Goal: Information Seeking & Learning: Learn about a topic

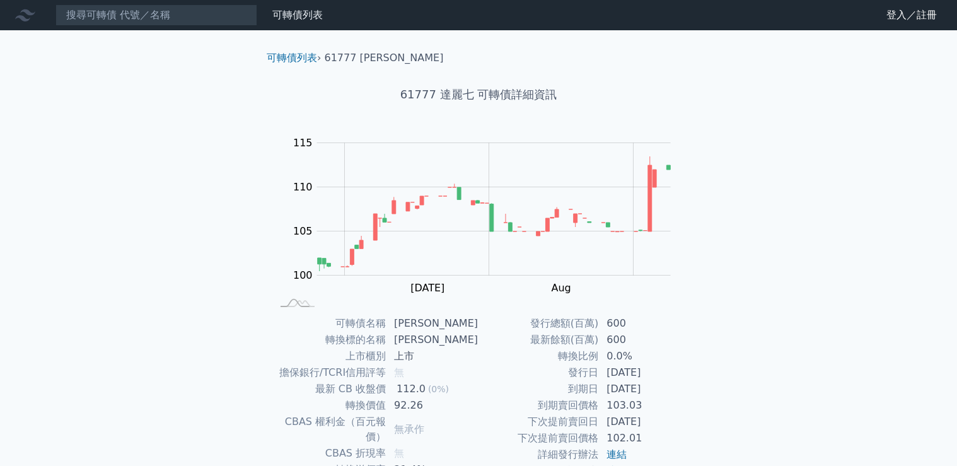
scroll to position [50, 0]
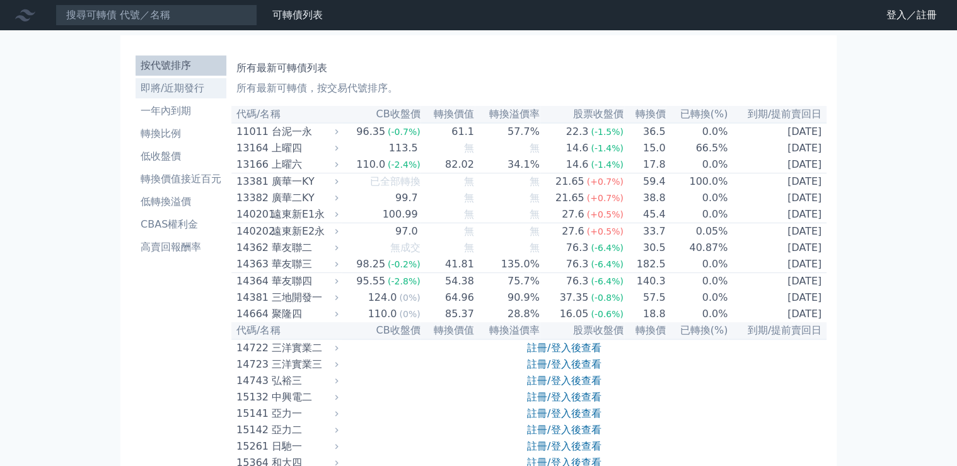
click at [174, 90] on li "即將/近期發行" at bounding box center [181, 88] width 91 height 15
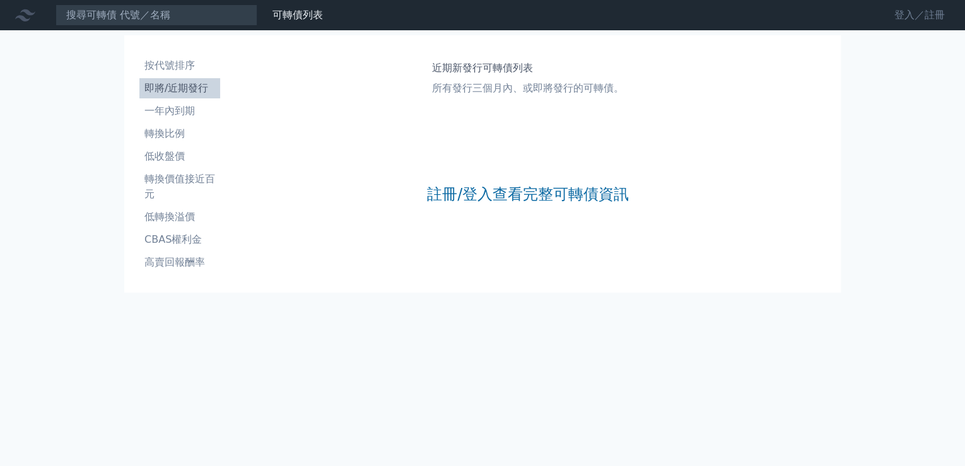
click at [898, 17] on link "登入／註冊" at bounding box center [919, 15] width 71 height 20
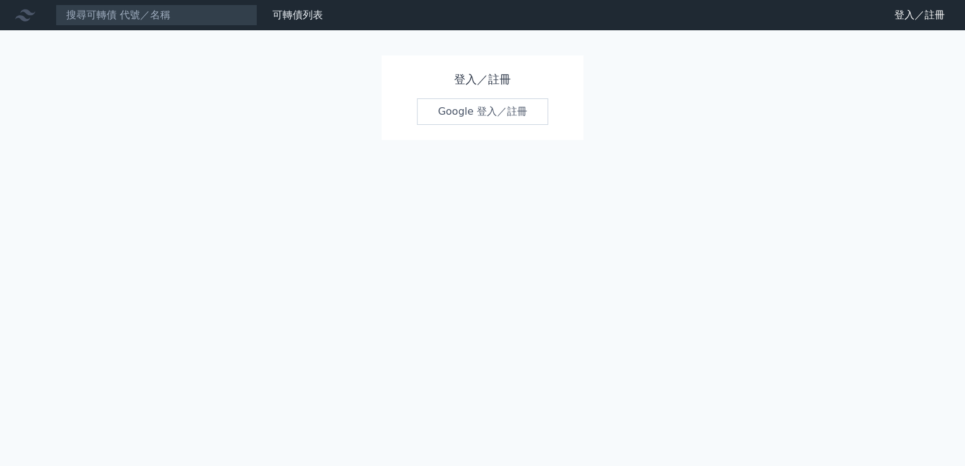
click at [446, 108] on link "Google 登入／註冊" at bounding box center [482, 111] width 131 height 26
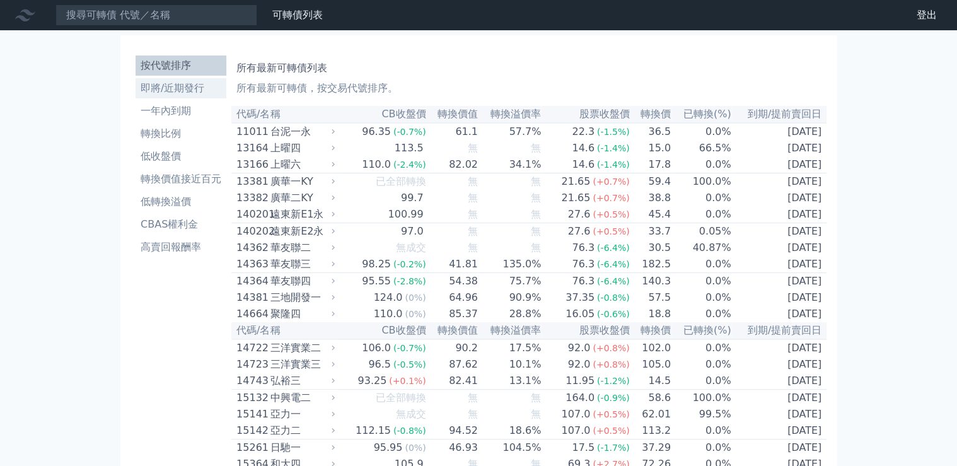
click at [176, 86] on li "即將/近期發行" at bounding box center [181, 88] width 91 height 15
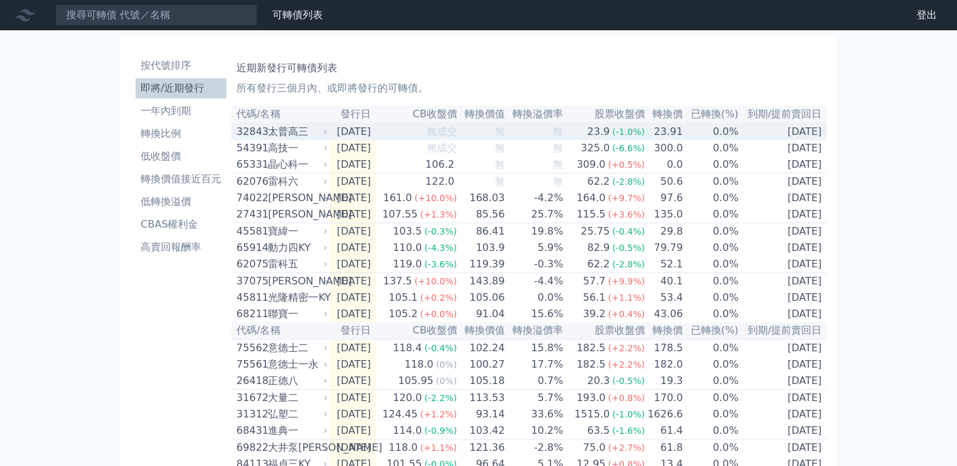
click at [298, 134] on div "太普高三" at bounding box center [296, 131] width 57 height 15
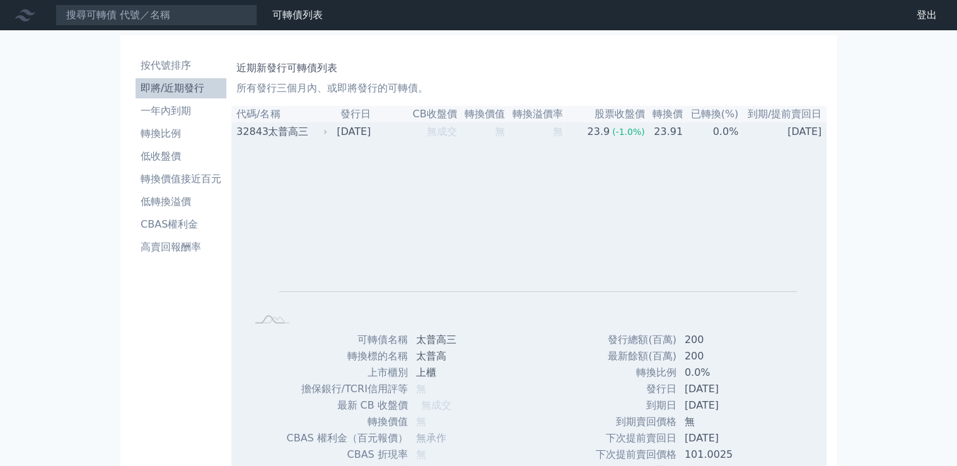
click at [298, 134] on div "太普高三" at bounding box center [296, 131] width 57 height 15
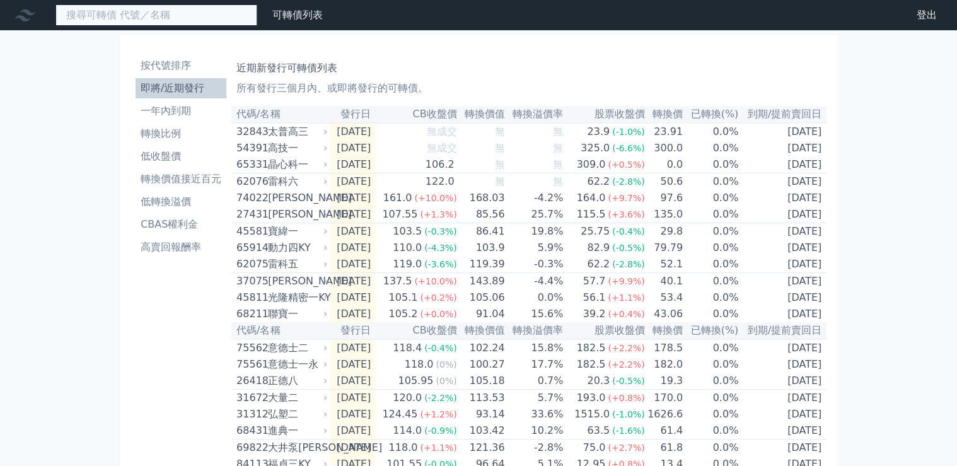
click at [164, 18] on input at bounding box center [156, 14] width 202 height 21
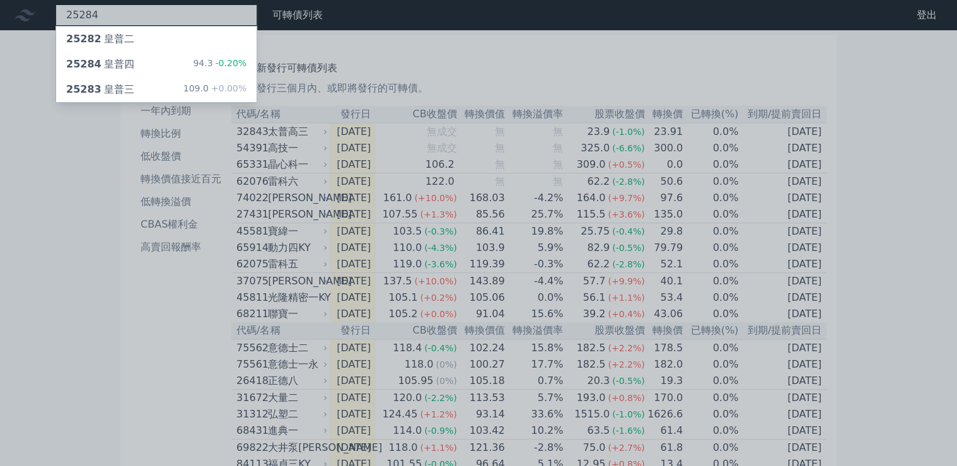
type input "25284"
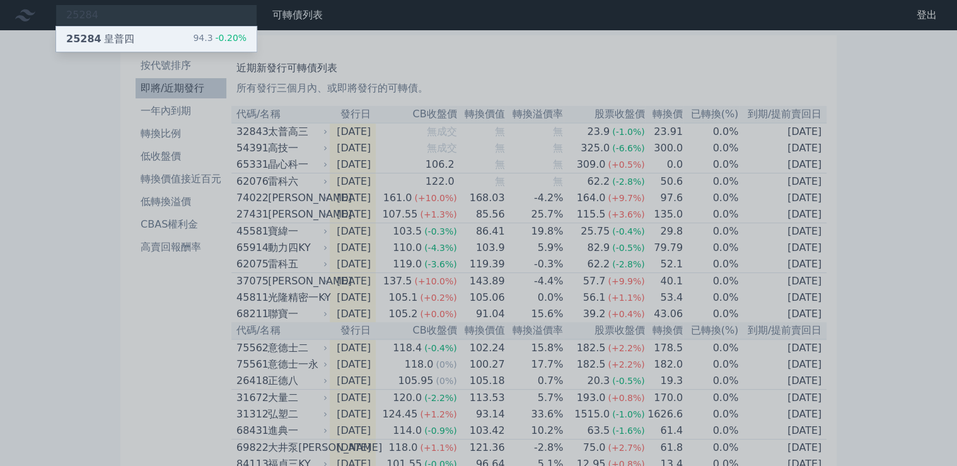
click at [206, 37] on div "94.3 -0.20%" at bounding box center [220, 39] width 54 height 15
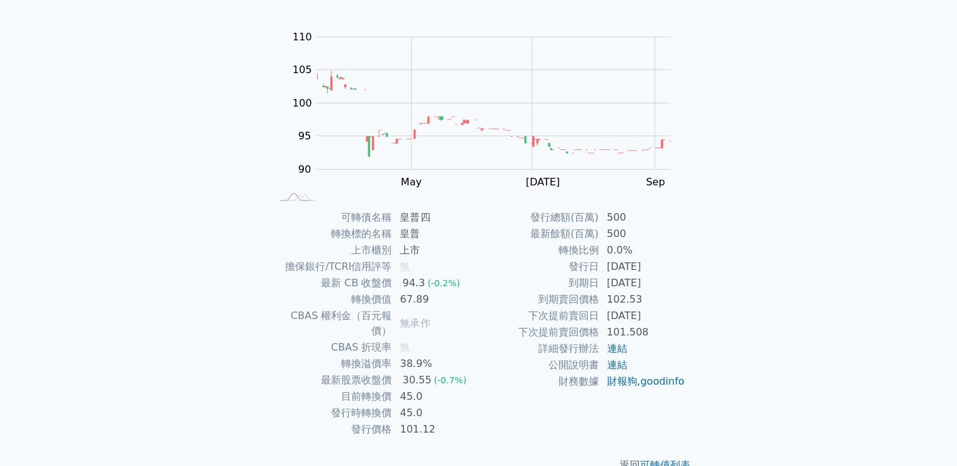
scroll to position [118, 0]
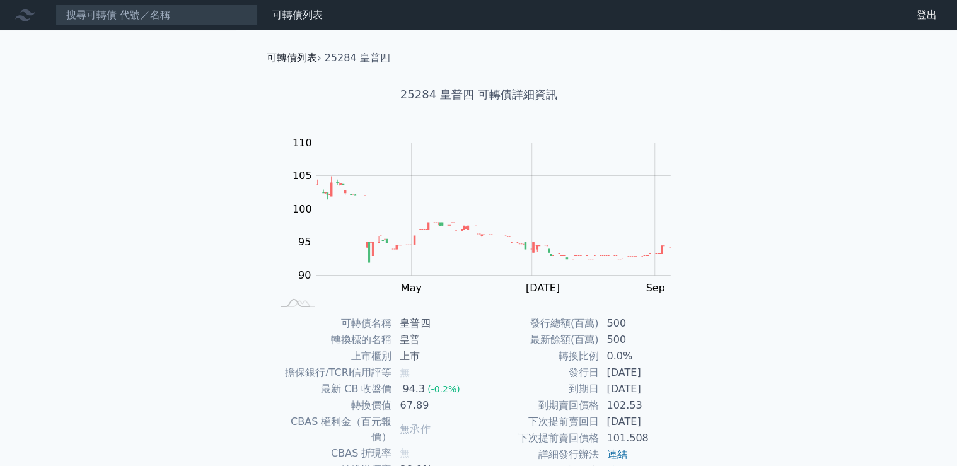
click at [287, 61] on link "可轉債列表" at bounding box center [292, 58] width 50 height 12
click at [296, 15] on link "可轉債列表" at bounding box center [297, 15] width 50 height 12
click at [299, 17] on link "可轉債列表" at bounding box center [297, 15] width 50 height 12
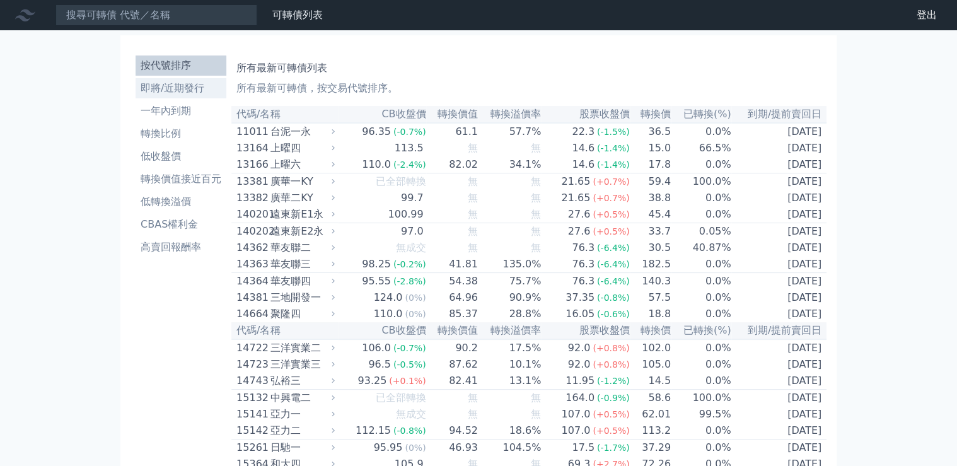
click at [187, 84] on li "即將/近期發行" at bounding box center [181, 88] width 91 height 15
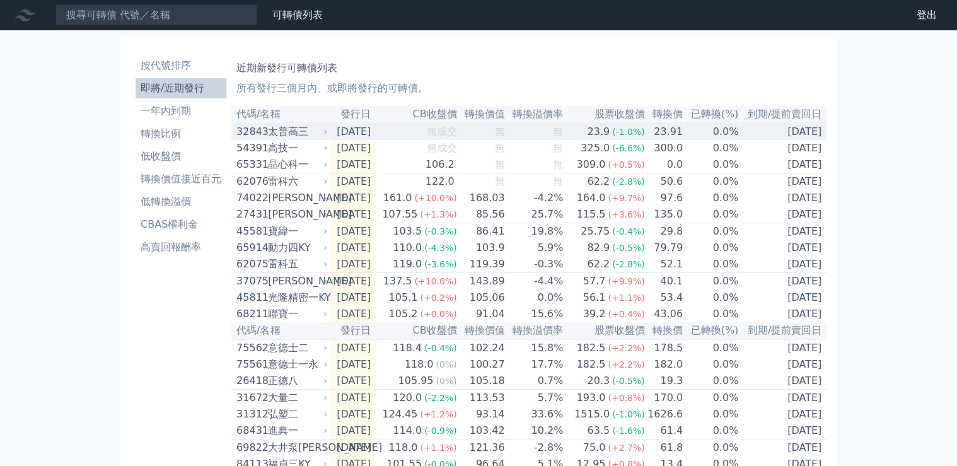
click at [287, 136] on div "太普高三" at bounding box center [296, 131] width 57 height 15
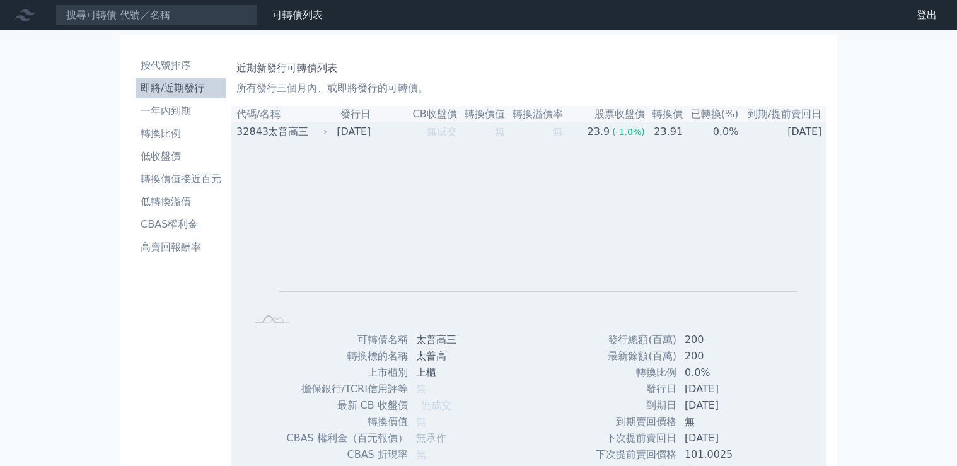
click at [287, 136] on div "太普高三" at bounding box center [296, 131] width 57 height 15
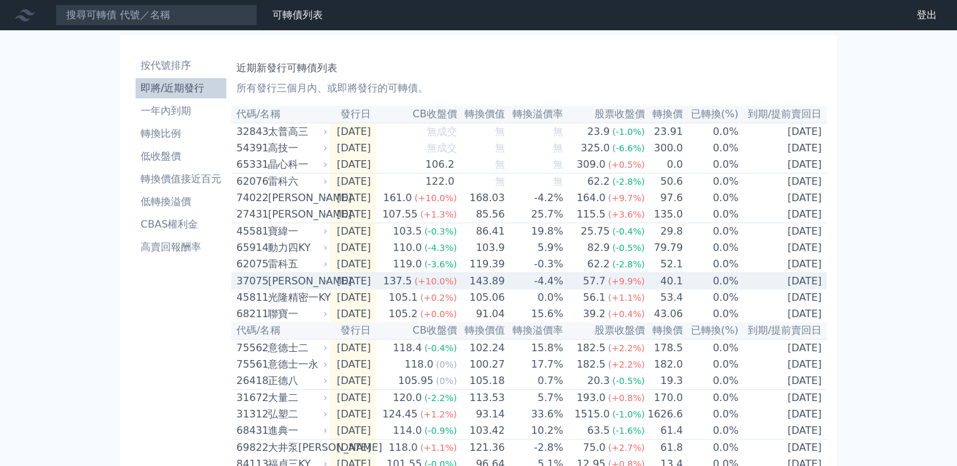
click at [589, 290] on td "57.7 (+9.9%)" at bounding box center [604, 281] width 81 height 17
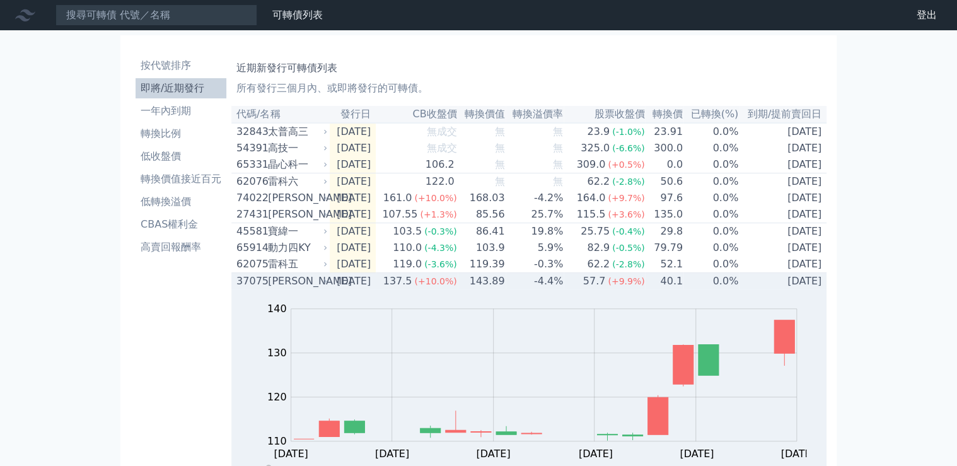
drag, startPoint x: 584, startPoint y: 286, endPoint x: 578, endPoint y: 291, distance: 8.6
click at [584, 286] on td "57.7 (+9.9%)" at bounding box center [604, 281] width 81 height 17
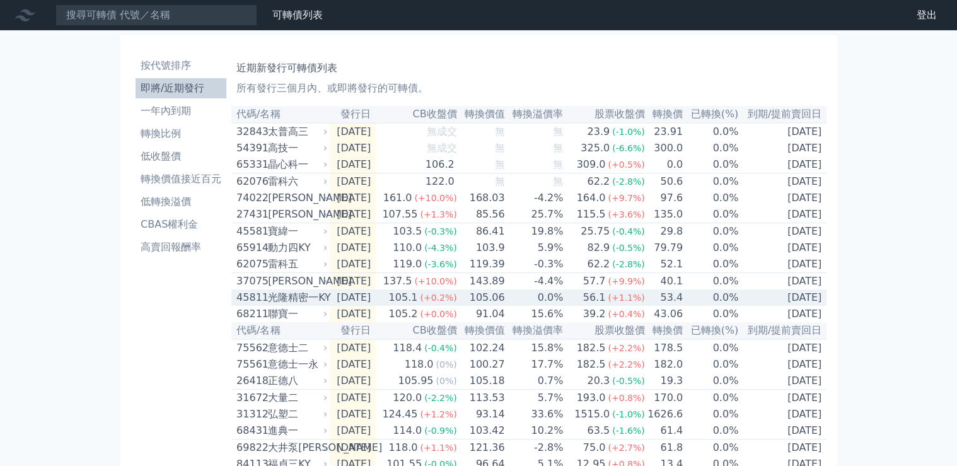
click at [561, 306] on td "0.0%" at bounding box center [535, 297] width 59 height 16
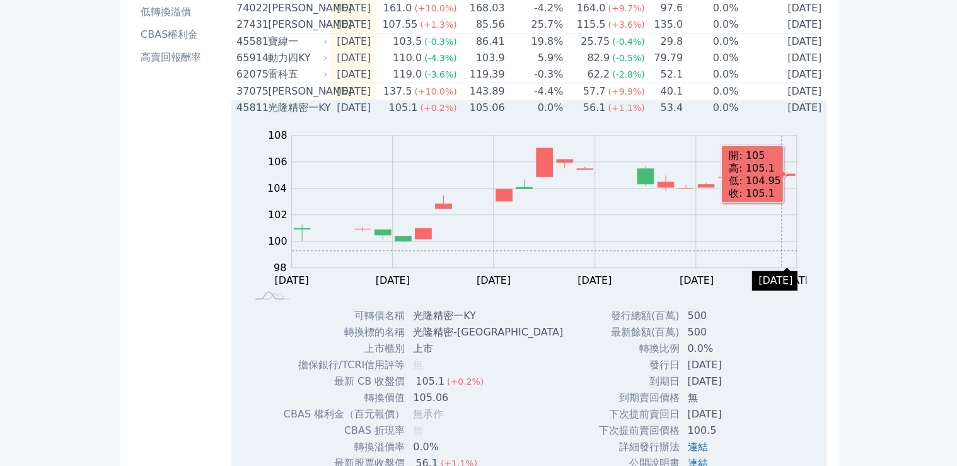
scroll to position [252, 0]
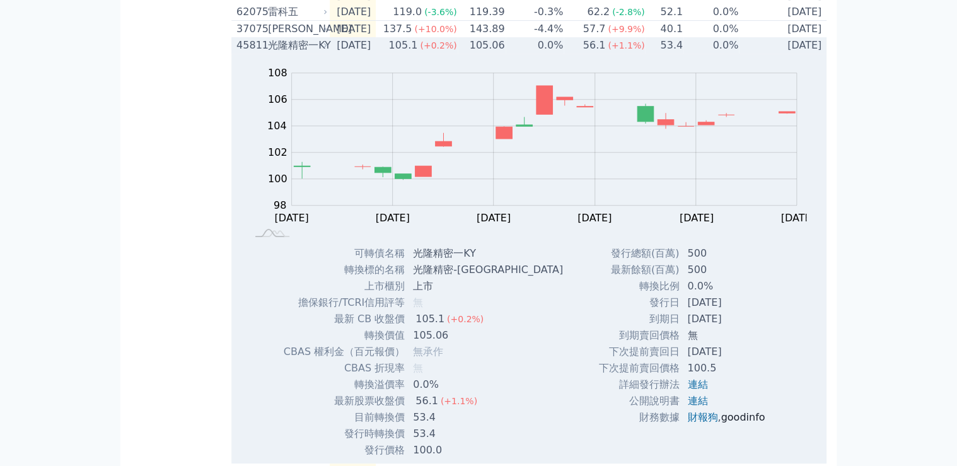
click at [734, 423] on link "goodinfo" at bounding box center [743, 417] width 44 height 12
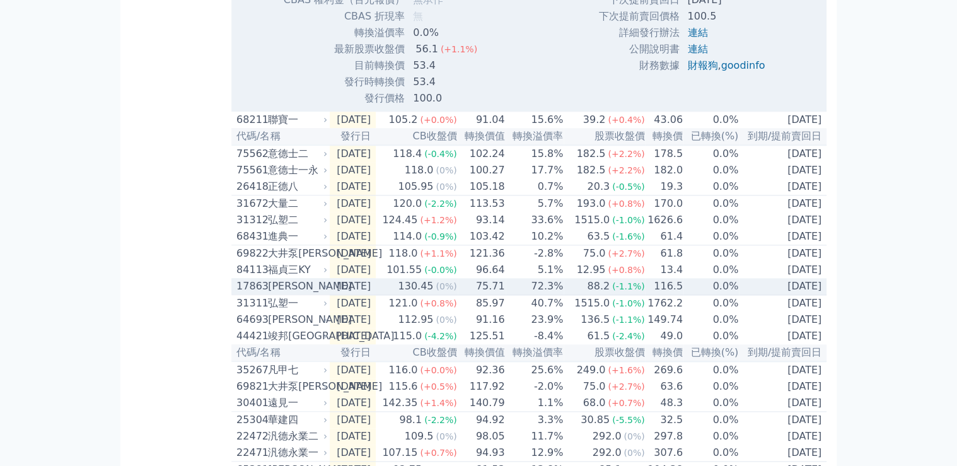
scroll to position [588, 0]
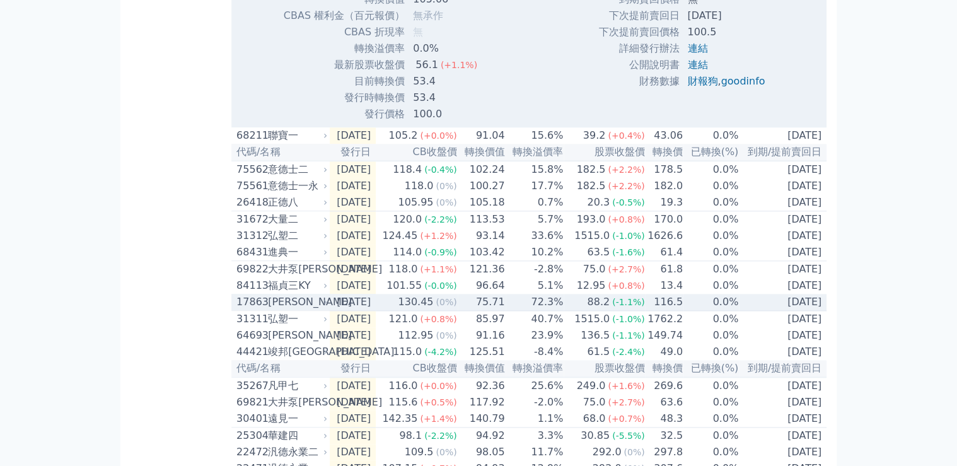
click at [456, 307] on span "(0%)" at bounding box center [446, 302] width 21 height 10
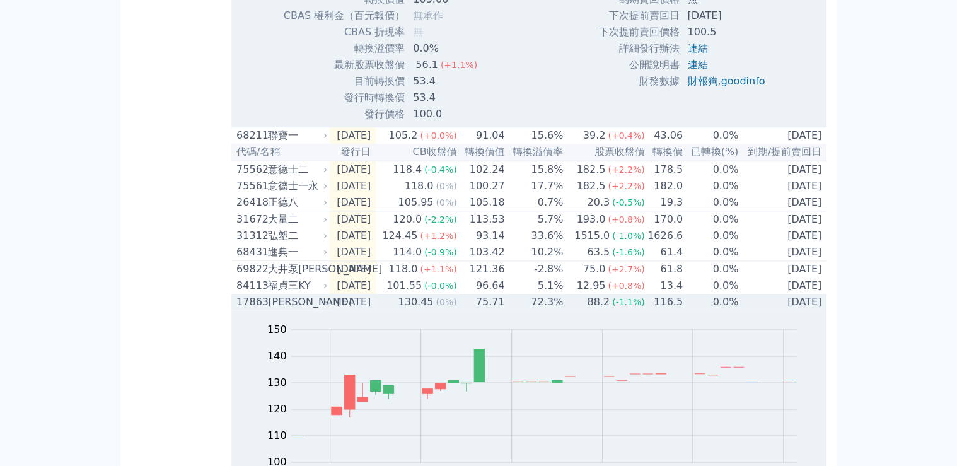
click at [456, 307] on span "(0%)" at bounding box center [446, 302] width 21 height 10
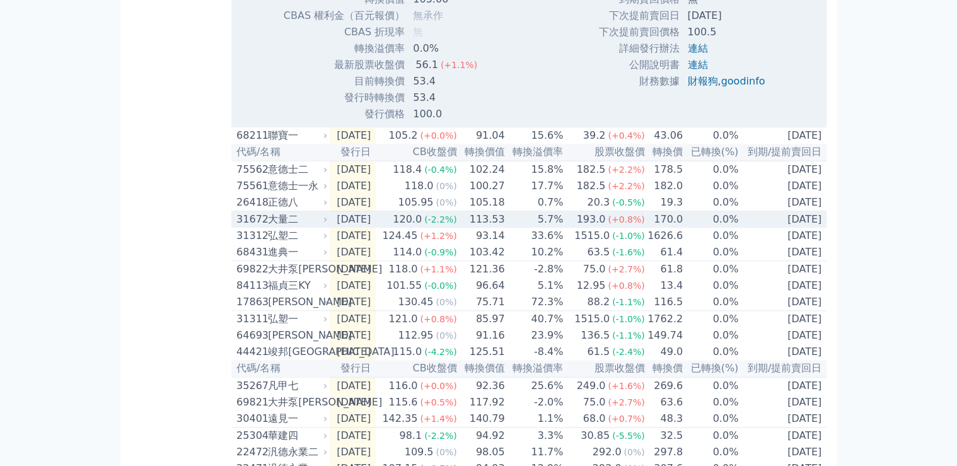
click at [476, 228] on td "113.53" at bounding box center [482, 219] width 48 height 17
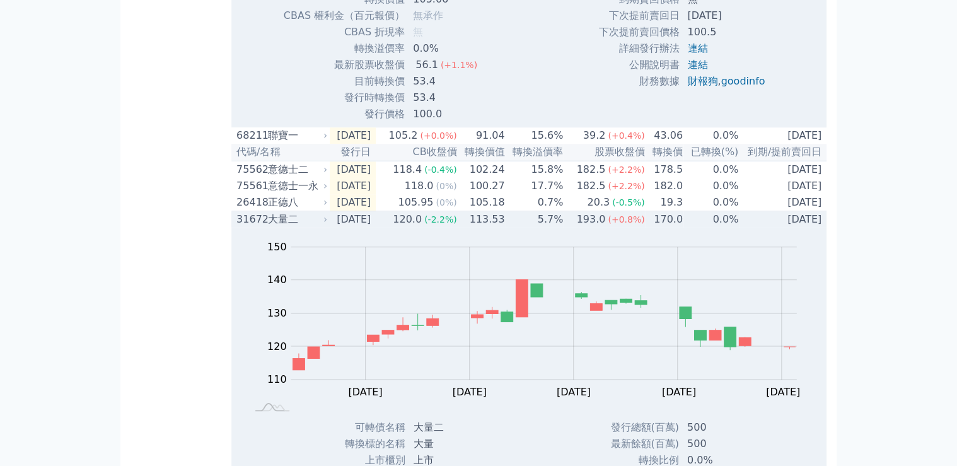
click at [476, 228] on td "113.53" at bounding box center [482, 219] width 48 height 17
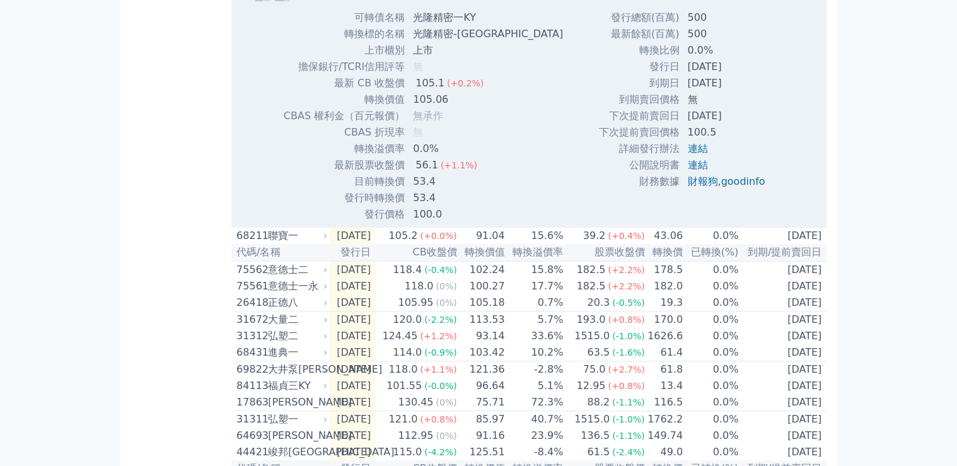
scroll to position [487, 0]
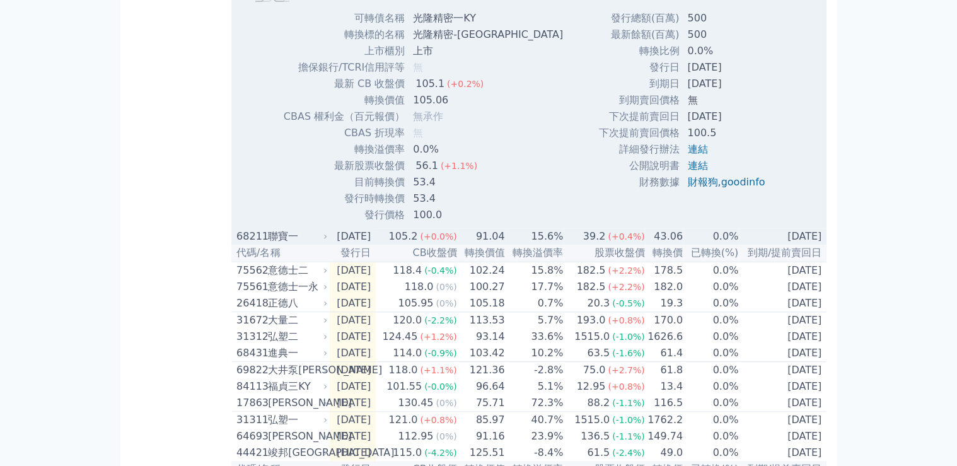
click at [482, 245] on td "91.04" at bounding box center [482, 236] width 48 height 16
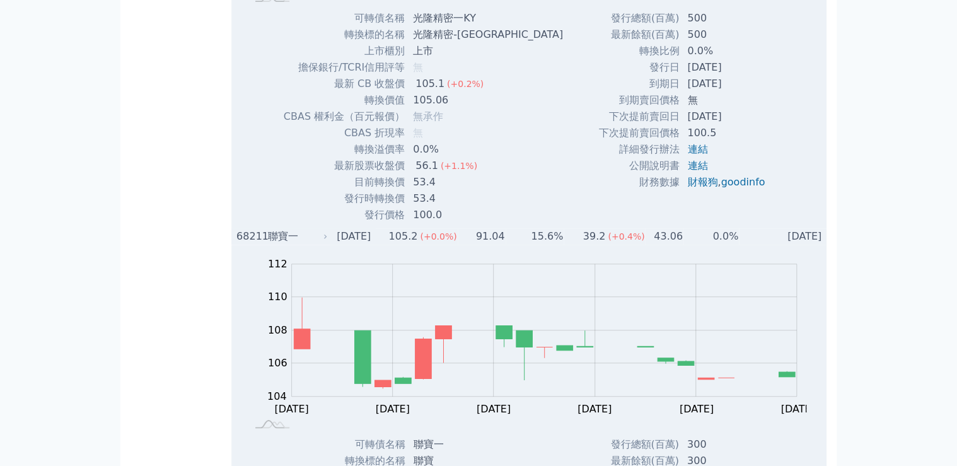
click at [482, 245] on td "91.04" at bounding box center [482, 236] width 48 height 16
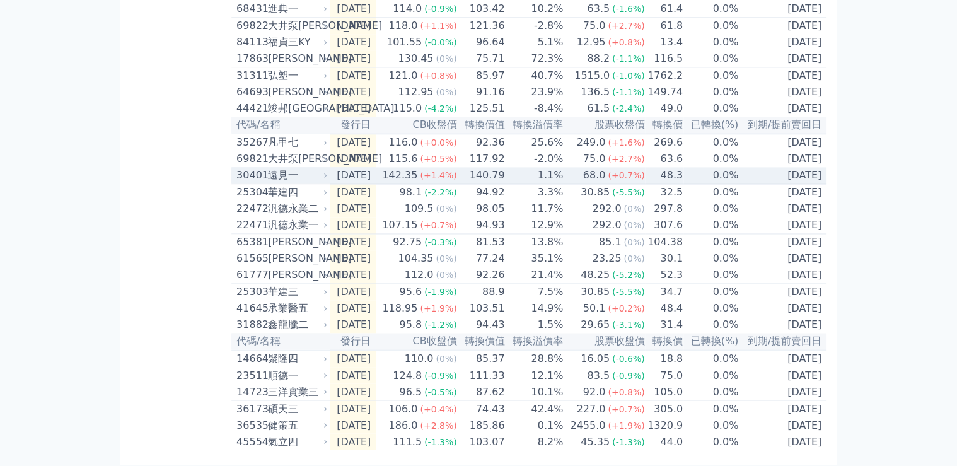
scroll to position [891, 0]
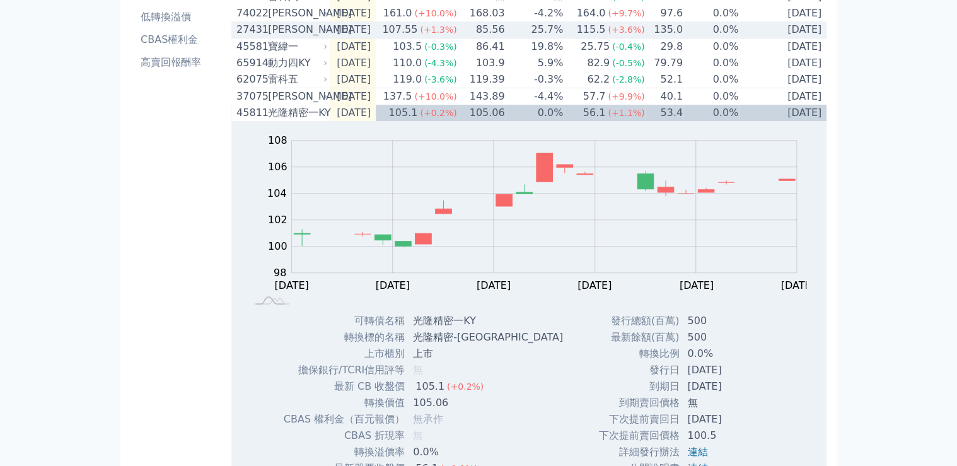
scroll to position [0, 0]
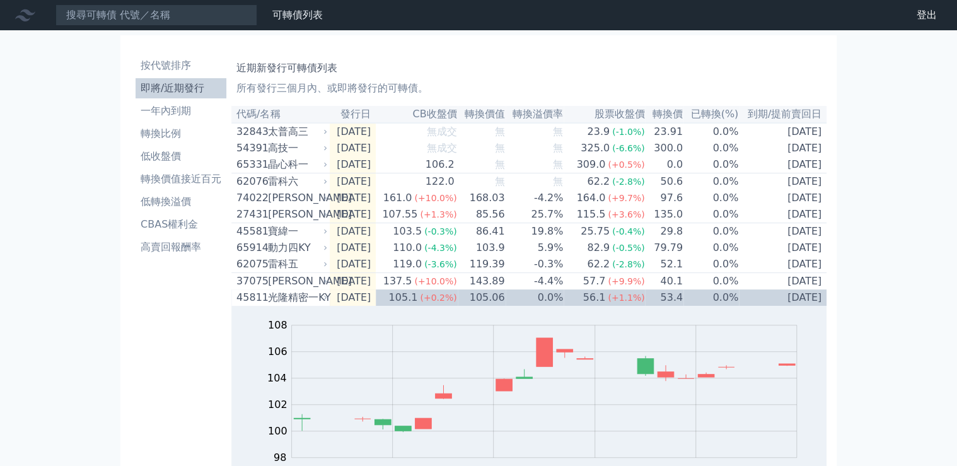
click at [178, 6] on nav "可轉債列表 財務數據 可轉債列表 財務數據 登出 登出" at bounding box center [478, 15] width 957 height 30
click at [164, 11] on input at bounding box center [156, 14] width 202 height 21
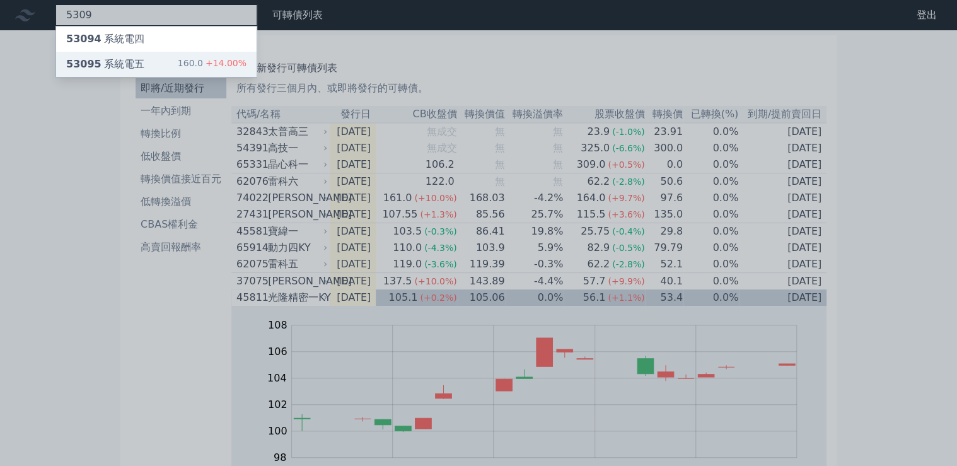
type input "5309"
click at [183, 63] on div "53095 系統電五 160.0 +14.00%" at bounding box center [156, 64] width 200 height 25
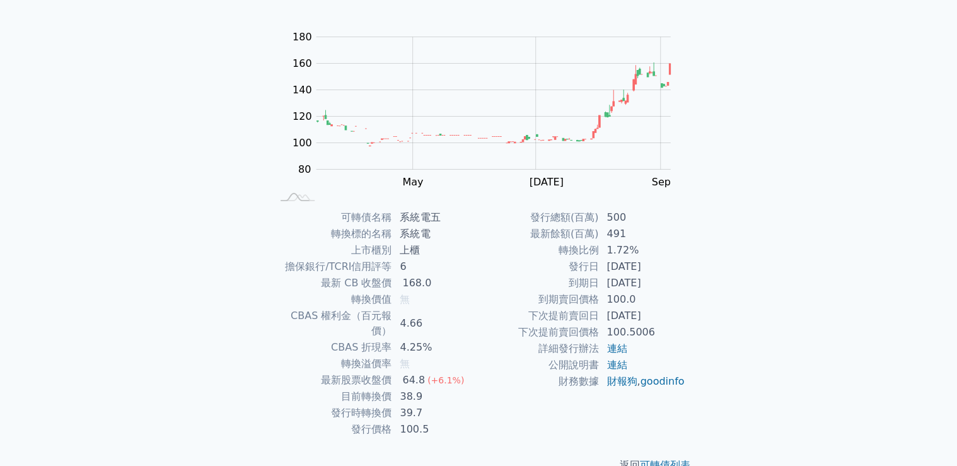
scroll to position [118, 0]
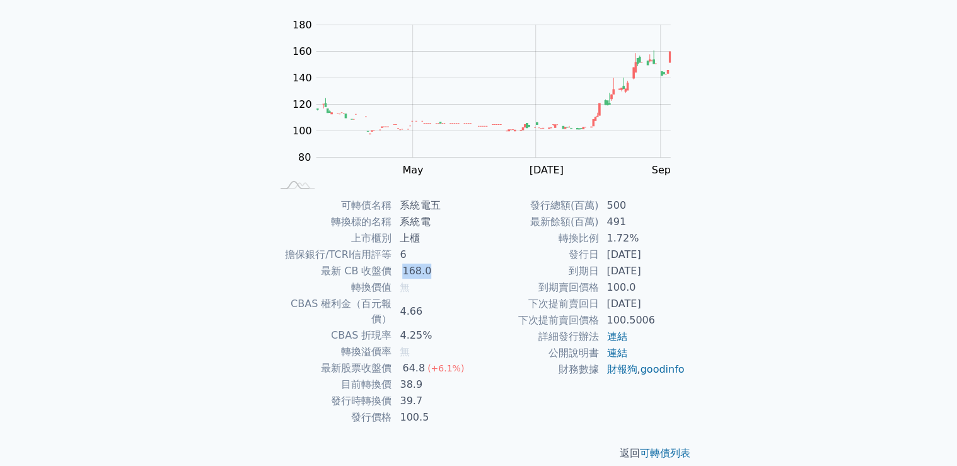
drag, startPoint x: 404, startPoint y: 272, endPoint x: 433, endPoint y: 275, distance: 29.1
click at [433, 275] on td "168.0" at bounding box center [435, 271] width 86 height 16
click at [426, 305] on td "4.66" at bounding box center [435, 312] width 86 height 32
drag, startPoint x: 405, startPoint y: 352, endPoint x: 424, endPoint y: 353, distance: 18.9
click at [424, 360] on td "64.8 (+6.1%)" at bounding box center [435, 368] width 86 height 16
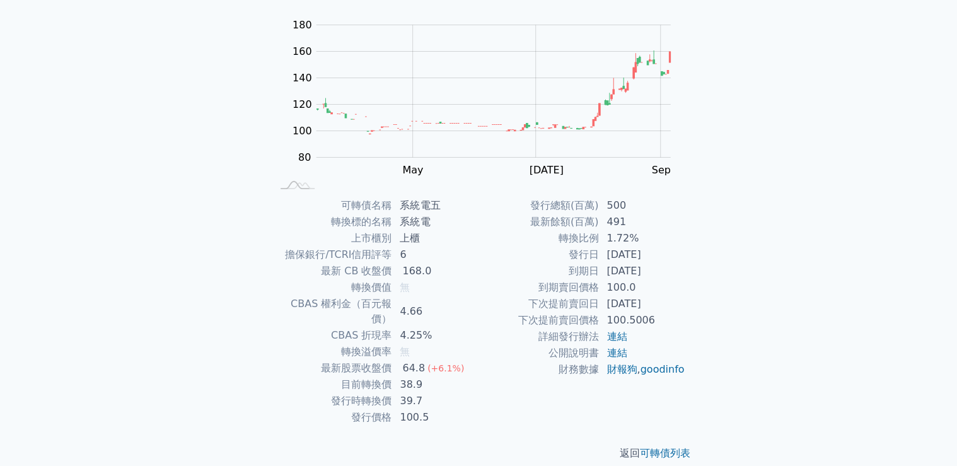
click at [422, 376] on td "38.9" at bounding box center [435, 384] width 86 height 16
drag, startPoint x: 388, startPoint y: 347, endPoint x: 424, endPoint y: 371, distance: 42.8
click at [419, 360] on tr "最新股票收盤價 64.8 (+6.1%)" at bounding box center [375, 368] width 207 height 16
click at [426, 376] on td "38.9" at bounding box center [435, 384] width 86 height 16
drag, startPoint x: 404, startPoint y: 368, endPoint x: 425, endPoint y: 369, distance: 21.5
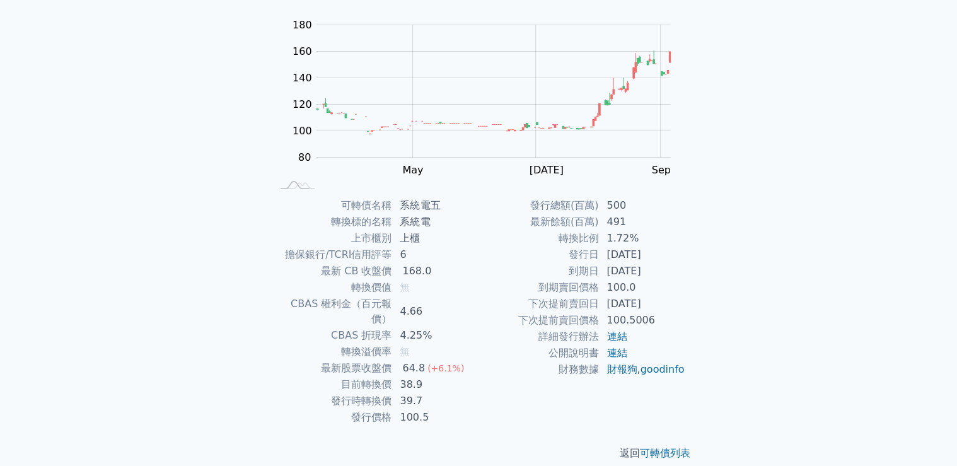
click at [422, 376] on td "38.9" at bounding box center [435, 384] width 86 height 16
click at [436, 393] on td "39.7" at bounding box center [435, 401] width 86 height 16
drag, startPoint x: 402, startPoint y: 381, endPoint x: 453, endPoint y: 386, distance: 51.3
click at [427, 393] on td "39.7" at bounding box center [435, 401] width 86 height 16
click at [466, 393] on td "39.7" at bounding box center [435, 401] width 86 height 16
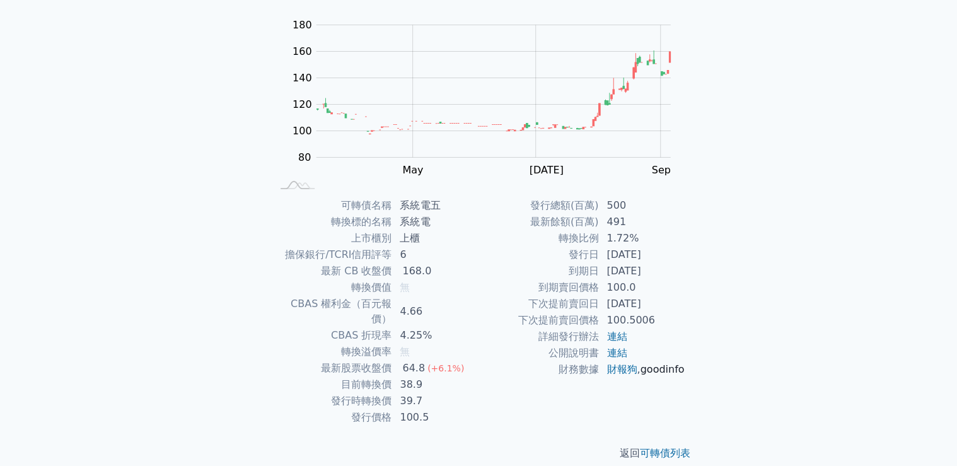
click at [640, 375] on link "goodinfo" at bounding box center [662, 369] width 44 height 12
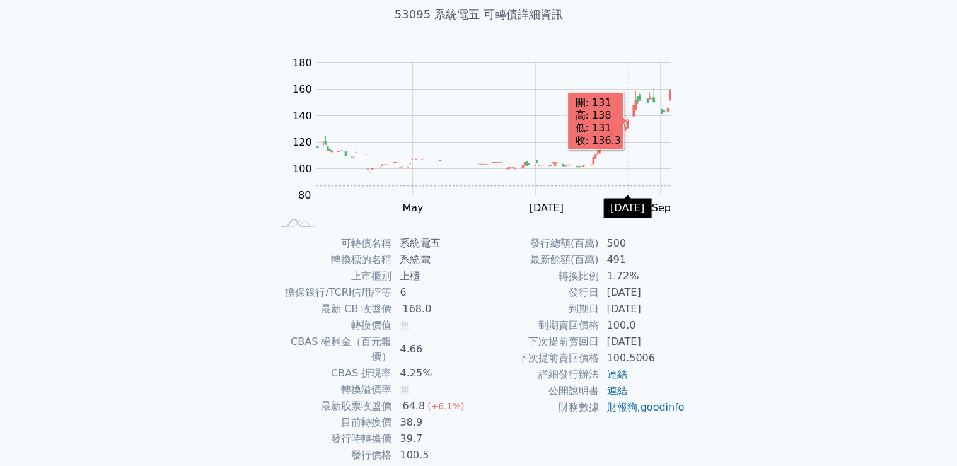
scroll to position [0, 0]
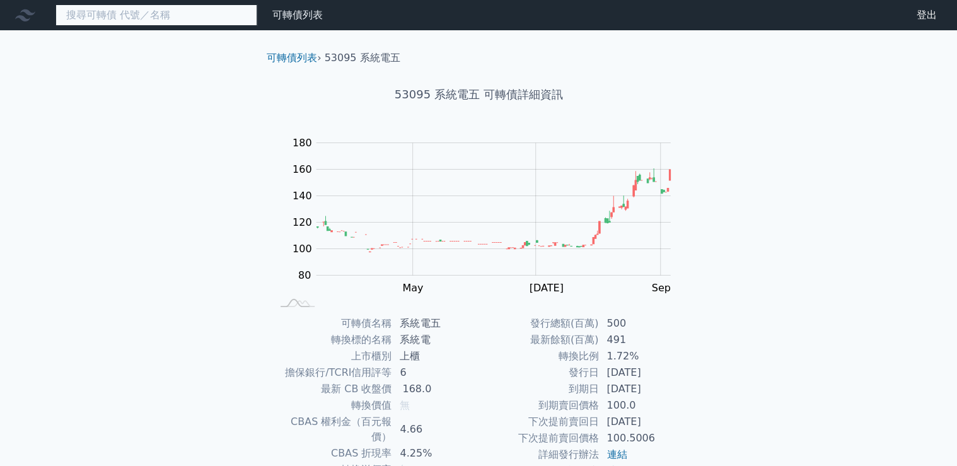
click at [129, 18] on input at bounding box center [156, 14] width 202 height 21
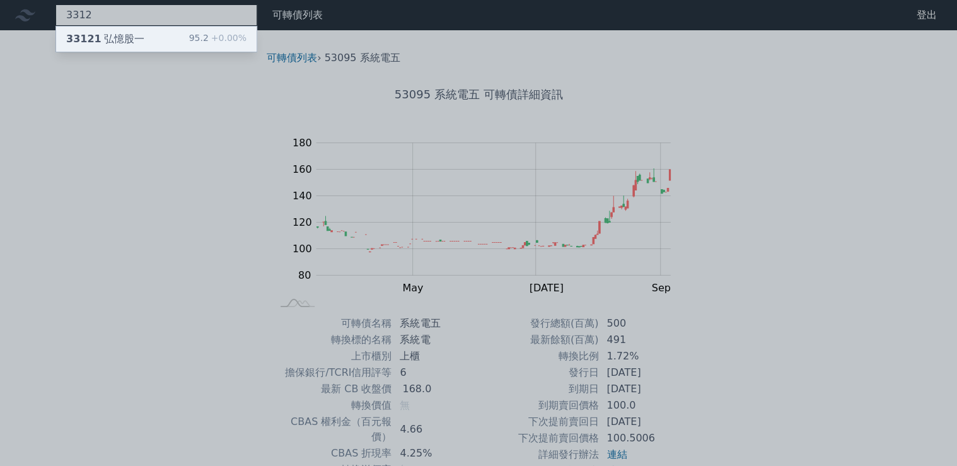
type input "3312"
click at [149, 34] on div "33121 弘憶股一 95.2 +0.00%" at bounding box center [156, 38] width 200 height 25
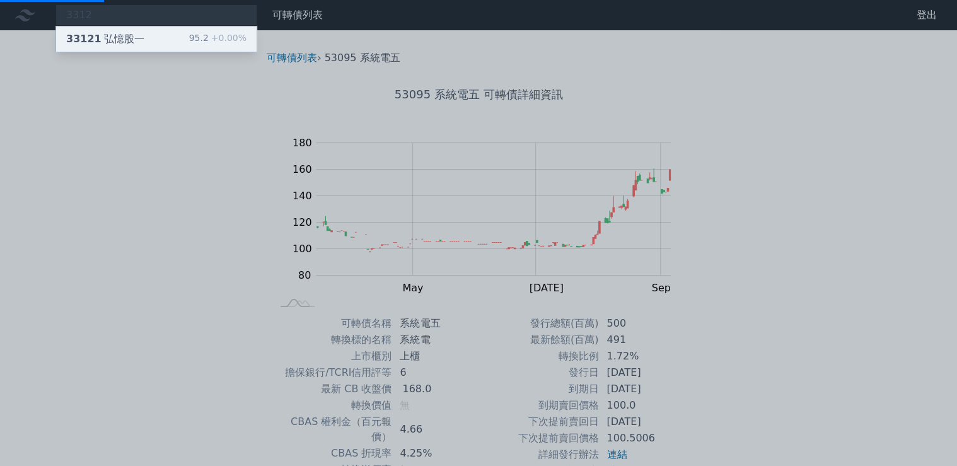
click at [173, 39] on div "33121 弘憶股一 95.2 +0.00%" at bounding box center [156, 38] width 200 height 25
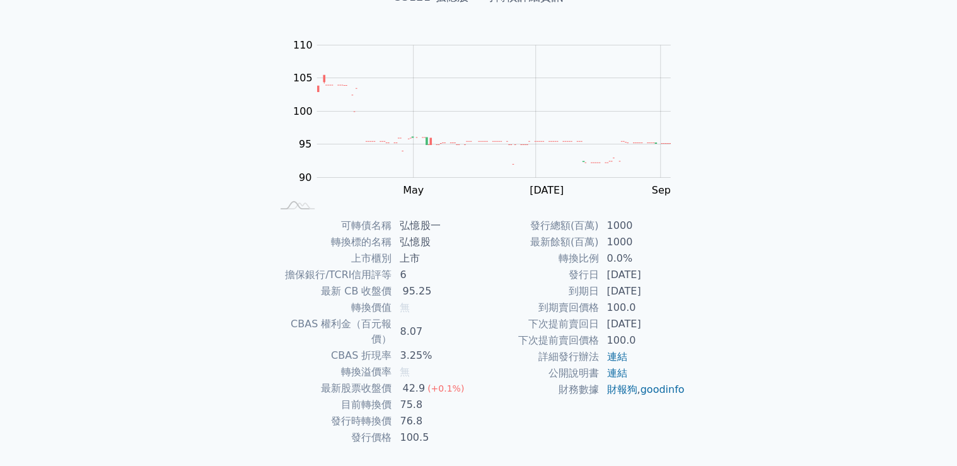
scroll to position [101, 0]
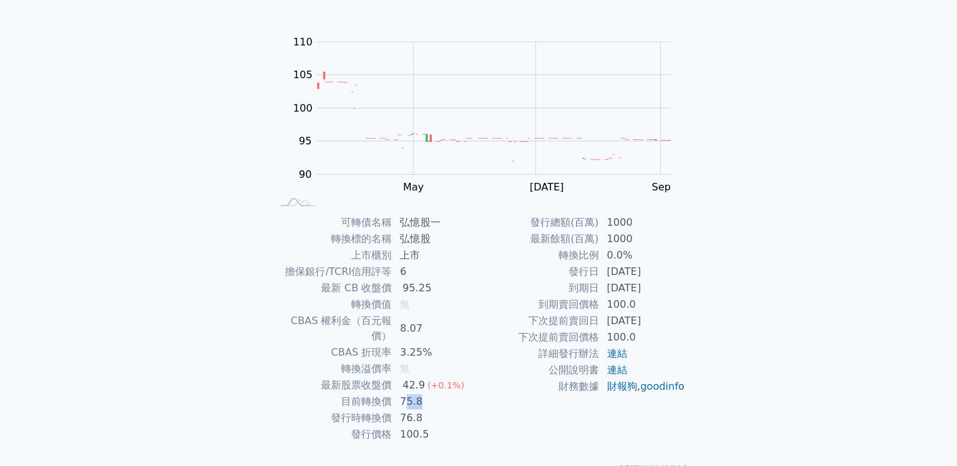
drag, startPoint x: 405, startPoint y: 390, endPoint x: 421, endPoint y: 411, distance: 27.0
click at [429, 393] on td "75.8" at bounding box center [435, 401] width 86 height 16
click at [421, 426] on td "100.5" at bounding box center [435, 434] width 86 height 16
drag, startPoint x: 427, startPoint y: 405, endPoint x: 395, endPoint y: 404, distance: 32.2
click at [395, 410] on td "76.8" at bounding box center [435, 418] width 86 height 16
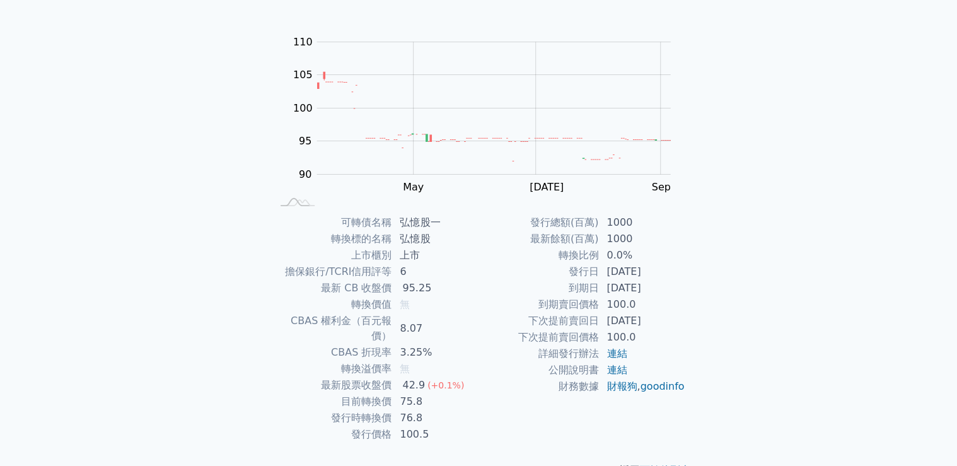
click at [432, 426] on td "100.5" at bounding box center [435, 434] width 86 height 16
drag, startPoint x: 421, startPoint y: 390, endPoint x: 396, endPoint y: 386, distance: 24.9
click at [391, 393] on tr "目前轉換價 75.8" at bounding box center [375, 401] width 207 height 16
click at [434, 410] on td "76.8" at bounding box center [435, 418] width 86 height 16
drag, startPoint x: 432, startPoint y: 336, endPoint x: 384, endPoint y: 327, distance: 48.7
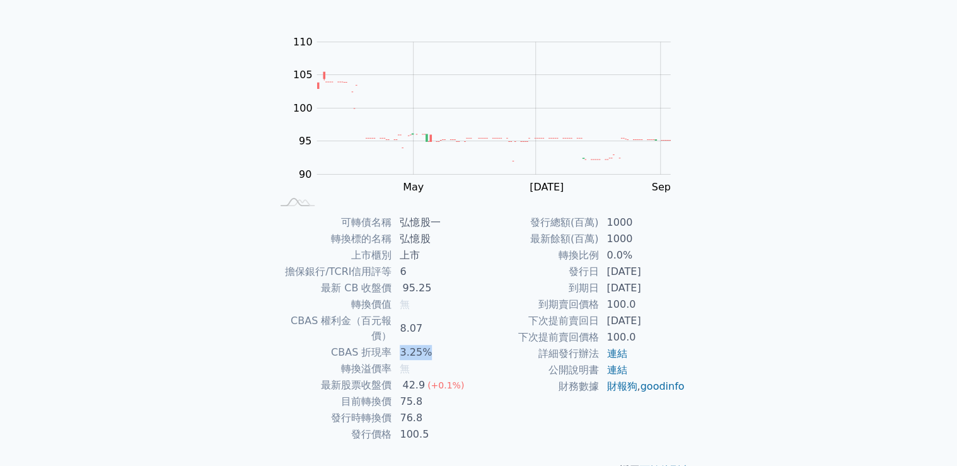
click at [385, 344] on tr "CBAS 折現率 3.25%" at bounding box center [375, 352] width 207 height 16
click at [396, 285] on td "95.25" at bounding box center [435, 288] width 86 height 16
drag, startPoint x: 398, startPoint y: 295, endPoint x: 431, endPoint y: 296, distance: 33.4
click at [431, 296] on tbody "可轉債名稱 弘憶股一 轉換標的名稱 弘憶股 上市櫃別 上市 擔保銀行/TCRI信用評等 6 最新 CB 收盤價 95.25 轉換價值 無 CBAS 權利金（百…" at bounding box center [375, 328] width 207 height 228
click at [411, 317] on td "8.07" at bounding box center [435, 329] width 86 height 32
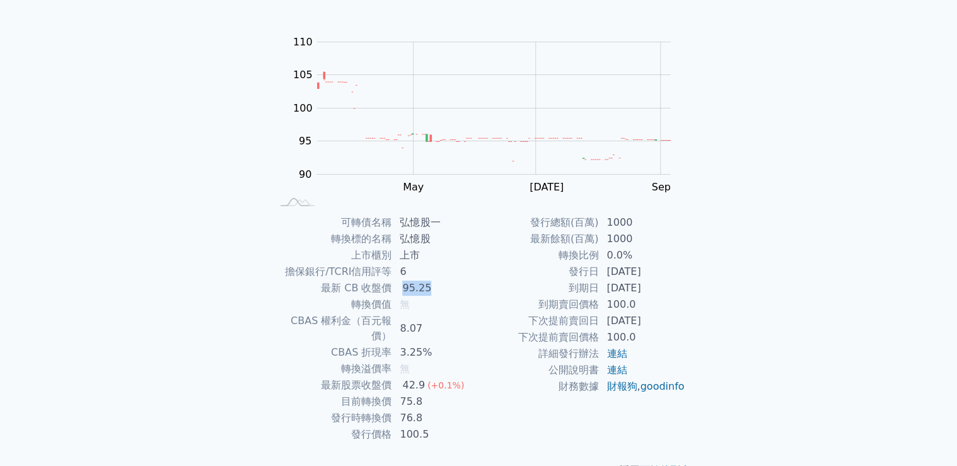
drag, startPoint x: 398, startPoint y: 284, endPoint x: 447, endPoint y: 291, distance: 49.0
click at [447, 291] on td "95.25" at bounding box center [435, 288] width 86 height 16
click at [644, 392] on link "goodinfo" at bounding box center [662, 386] width 44 height 12
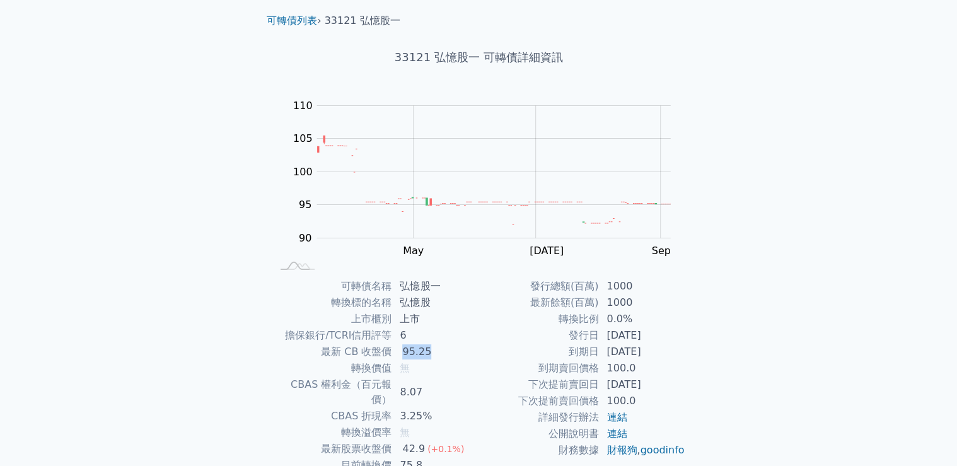
scroll to position [0, 0]
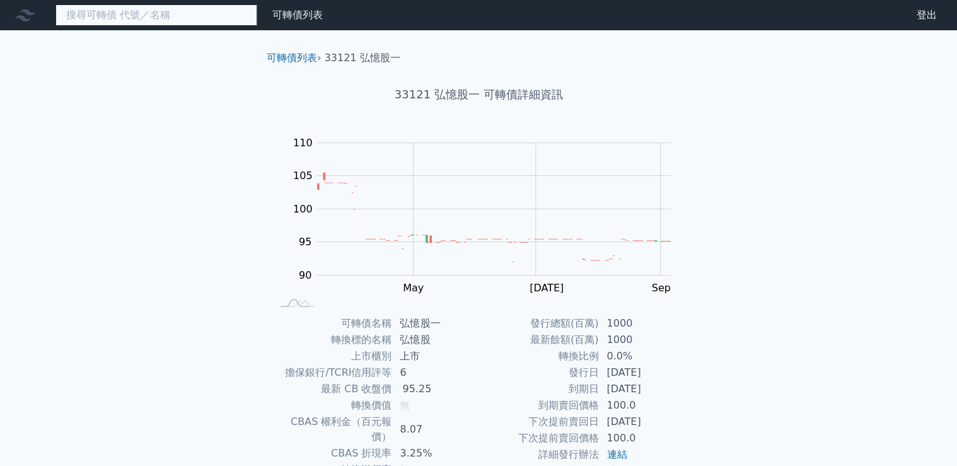
click at [184, 10] on input at bounding box center [156, 14] width 202 height 21
type input "41645"
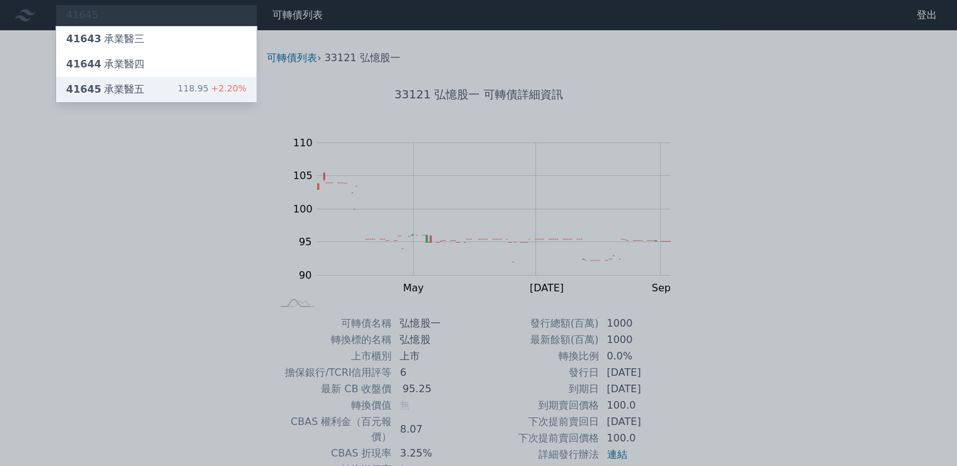
click at [120, 88] on div "41645 承業醫五" at bounding box center [105, 89] width 78 height 15
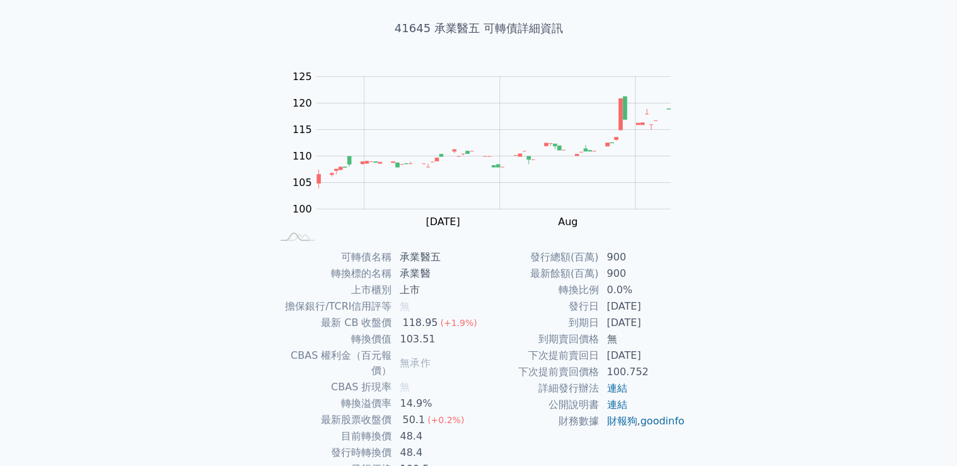
scroll to position [118, 0]
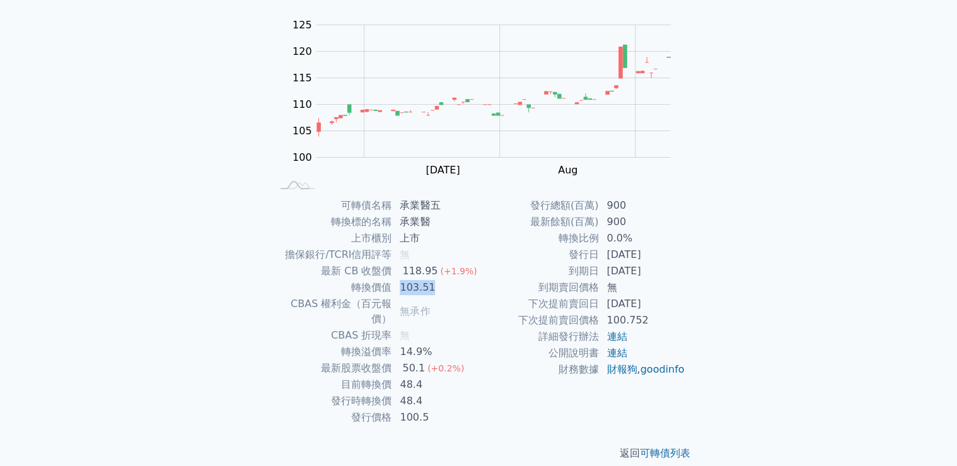
drag, startPoint x: 399, startPoint y: 290, endPoint x: 437, endPoint y: 306, distance: 41.2
click at [437, 294] on td "103.51" at bounding box center [435, 287] width 86 height 16
drag, startPoint x: 451, startPoint y: 319, endPoint x: 444, endPoint y: 335, distance: 17.6
click at [451, 327] on td "無" at bounding box center [435, 335] width 86 height 16
drag, startPoint x: 443, startPoint y: 381, endPoint x: 451, endPoint y: 383, distance: 8.6
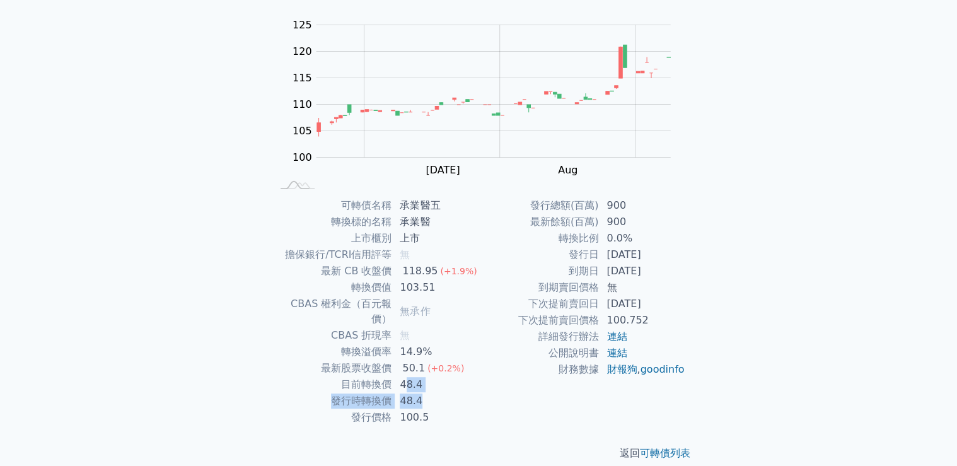
click at [451, 383] on tbody "可轉債名稱 承業醫五 轉換標的名稱 承業醫 上市櫃別 上市 擔保銀行/TCRI信用評等 無 最新 CB 收盤價 118.95 (+1.9%) 轉換價值 103…" at bounding box center [375, 311] width 207 height 228
drag, startPoint x: 458, startPoint y: 388, endPoint x: 431, endPoint y: 369, distance: 32.9
click at [457, 393] on td "48.4" at bounding box center [435, 401] width 86 height 16
click at [403, 344] on td "14.9%" at bounding box center [435, 352] width 86 height 16
click at [473, 360] on td "50.1 (+0.2%)" at bounding box center [435, 368] width 86 height 16
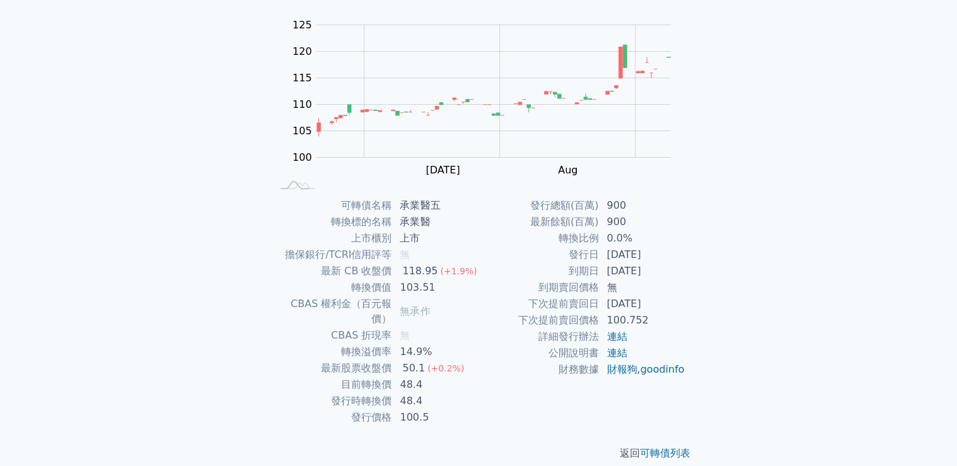
click at [474, 344] on td "14.9%" at bounding box center [435, 352] width 86 height 16
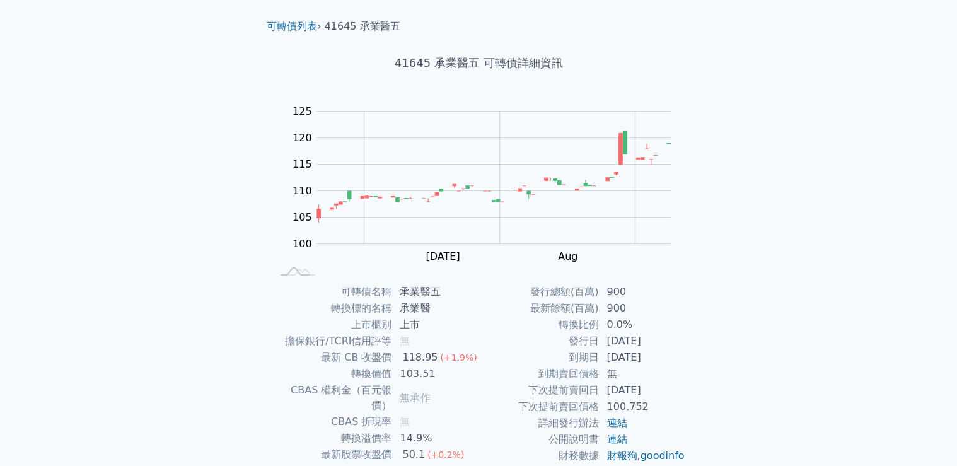
scroll to position [0, 0]
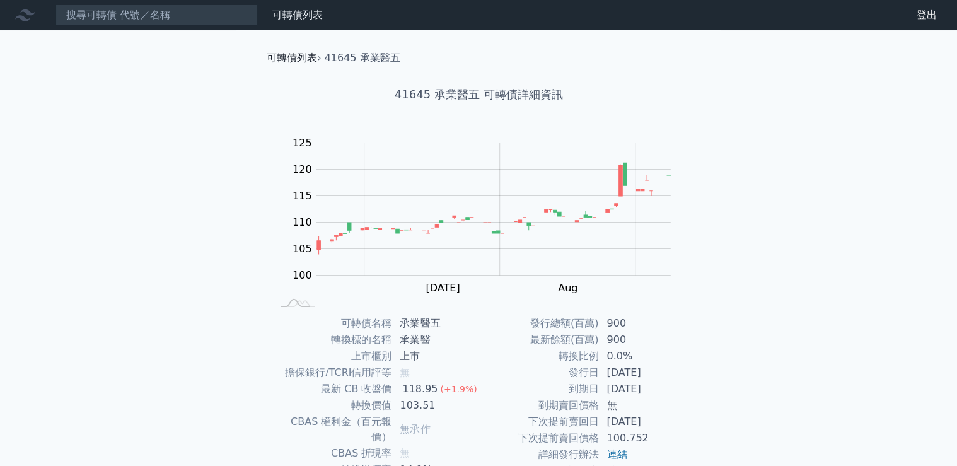
click at [289, 59] on link "可轉債列表" at bounding box center [292, 58] width 50 height 12
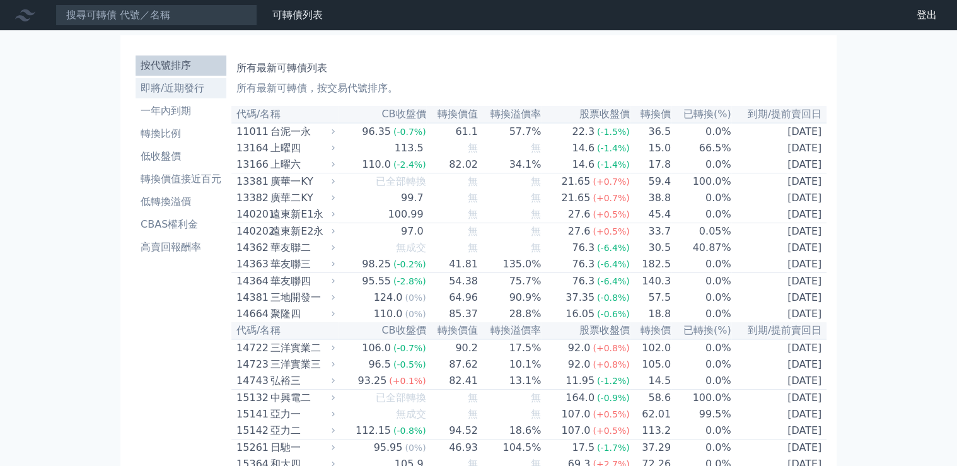
click at [184, 93] on li "即將/近期發行" at bounding box center [181, 88] width 91 height 15
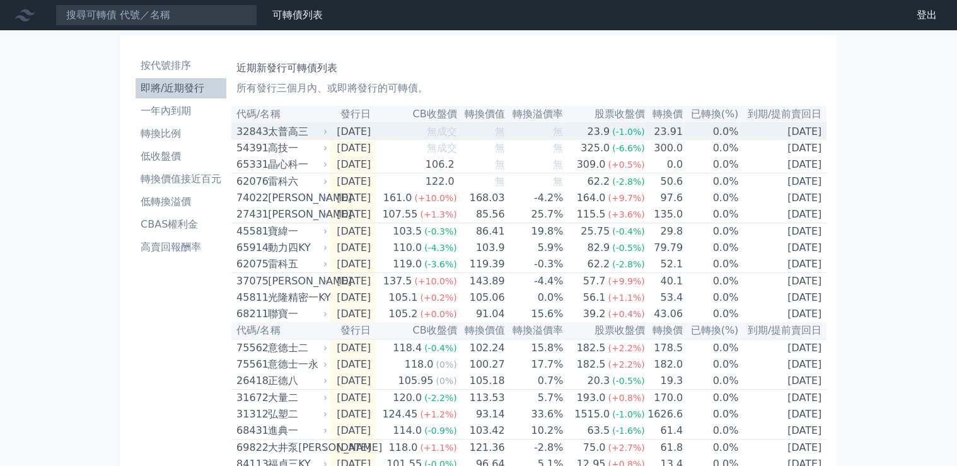
click at [294, 134] on div "太普高三" at bounding box center [296, 131] width 57 height 15
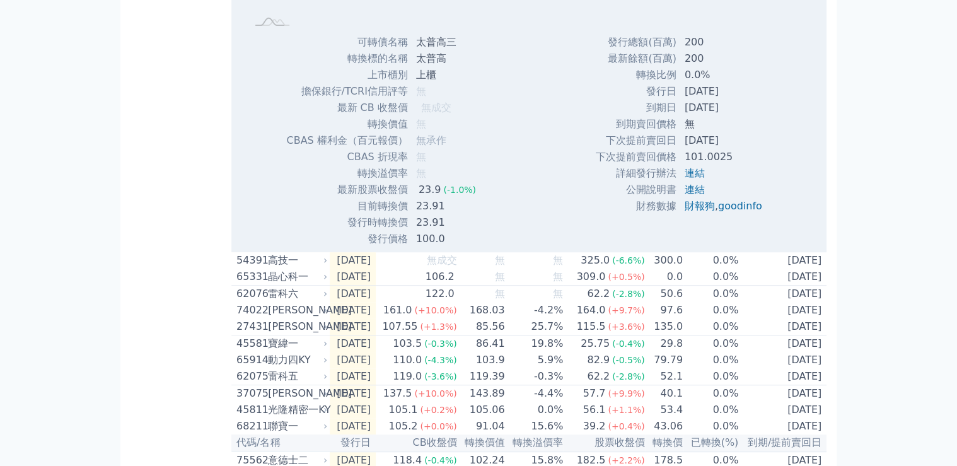
scroll to position [303, 0]
